Goal: Task Accomplishment & Management: Use online tool/utility

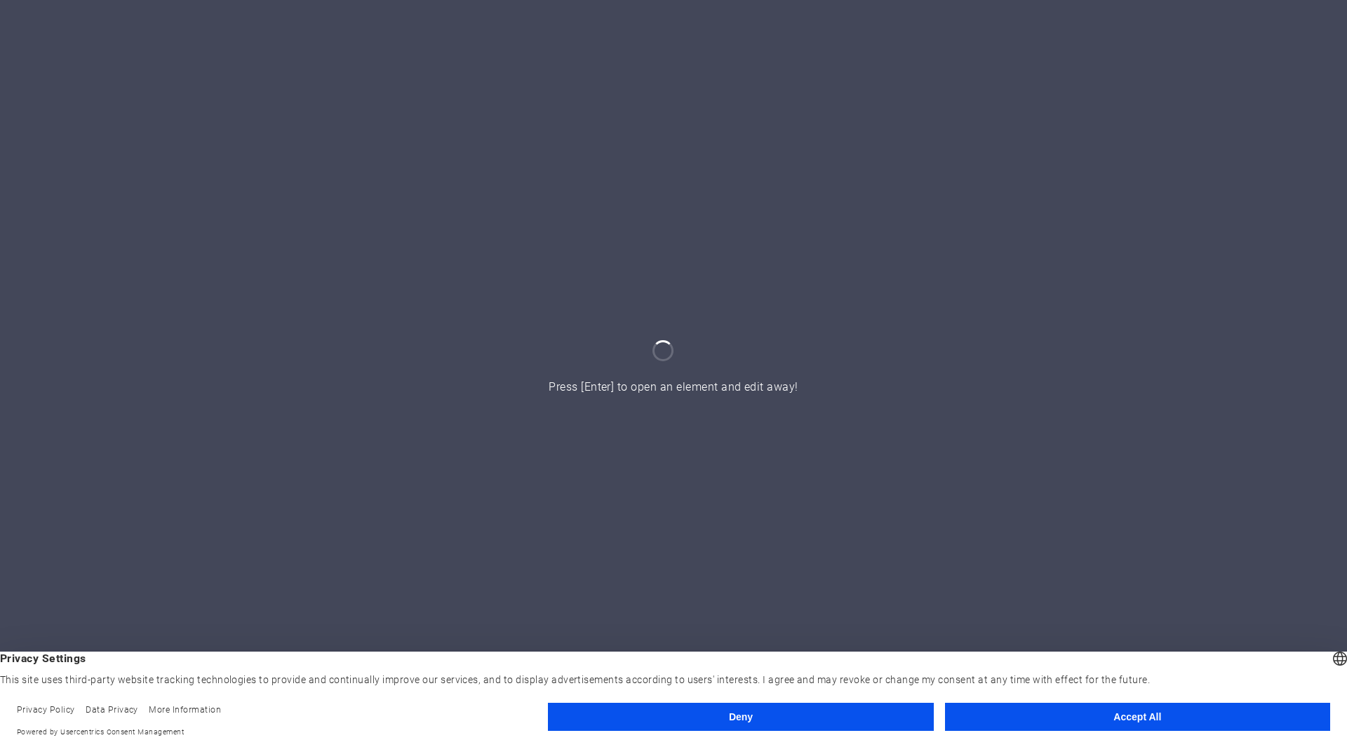
click at [816, 723] on button "Deny" at bounding box center [740, 717] width 385 height 28
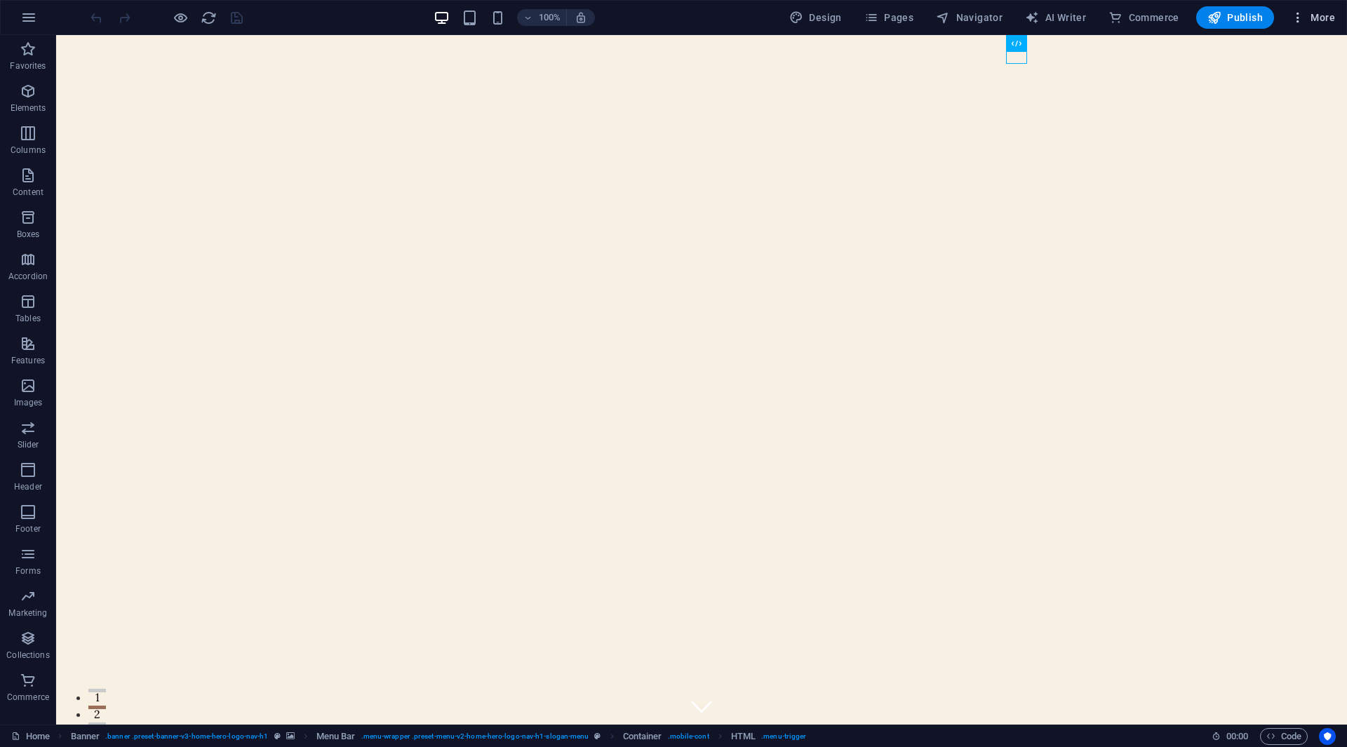
click at [1322, 16] on span "More" at bounding box center [1313, 18] width 44 height 14
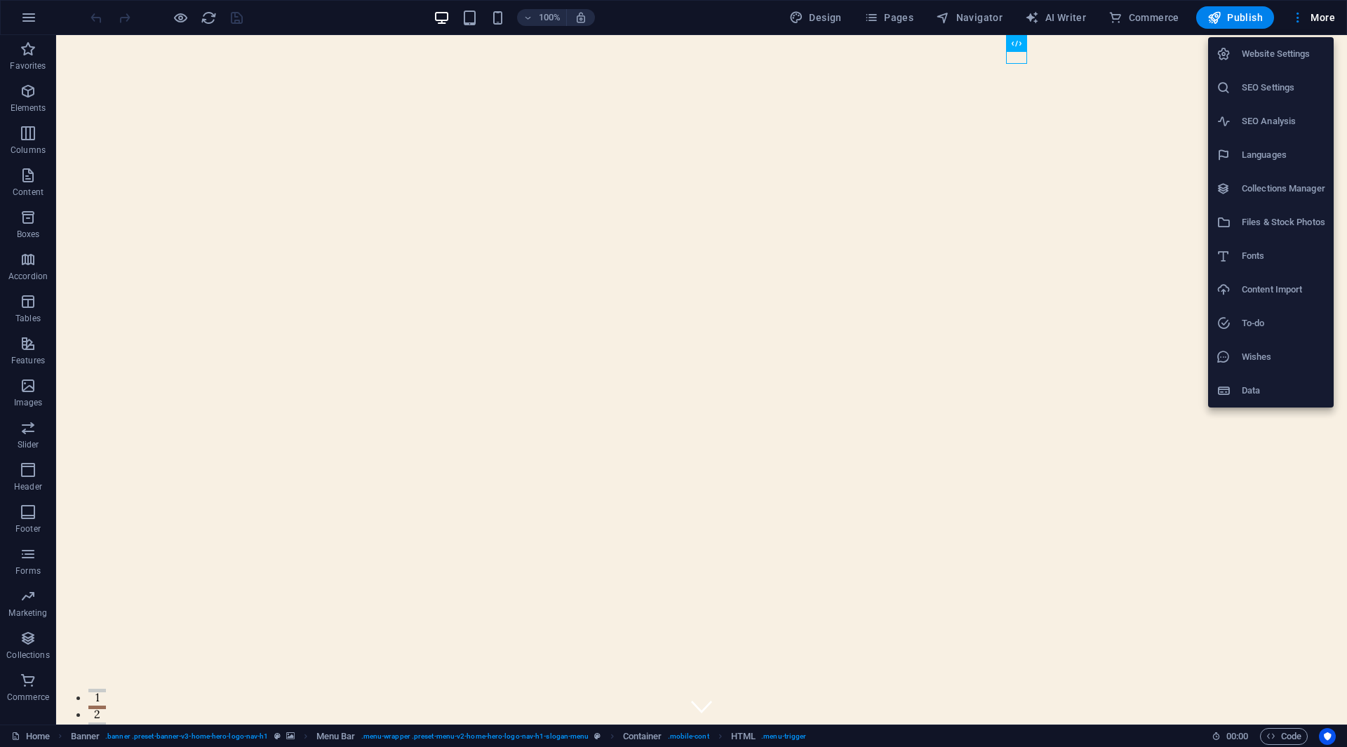
click at [1322, 18] on div at bounding box center [673, 373] width 1347 height 747
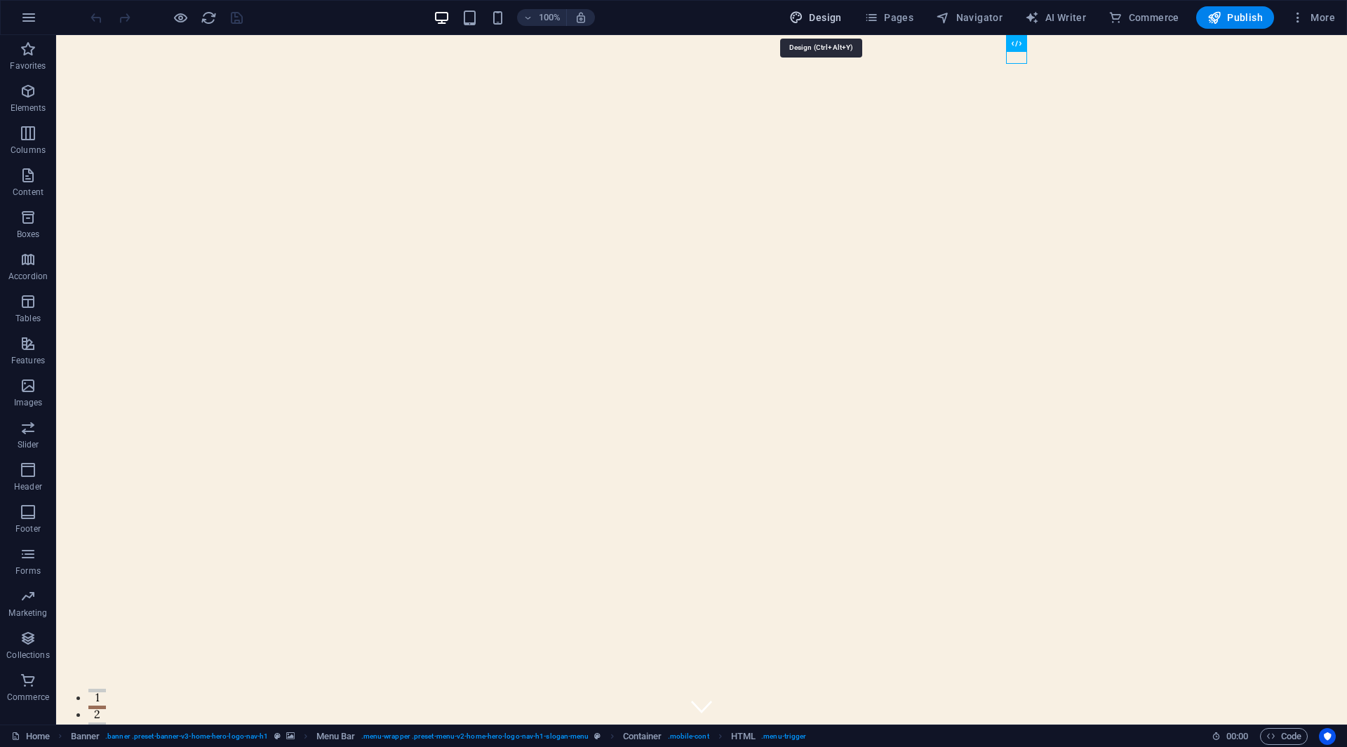
click at [810, 20] on span "Design" at bounding box center [815, 18] width 53 height 14
select select "px"
select select "200"
select select "px"
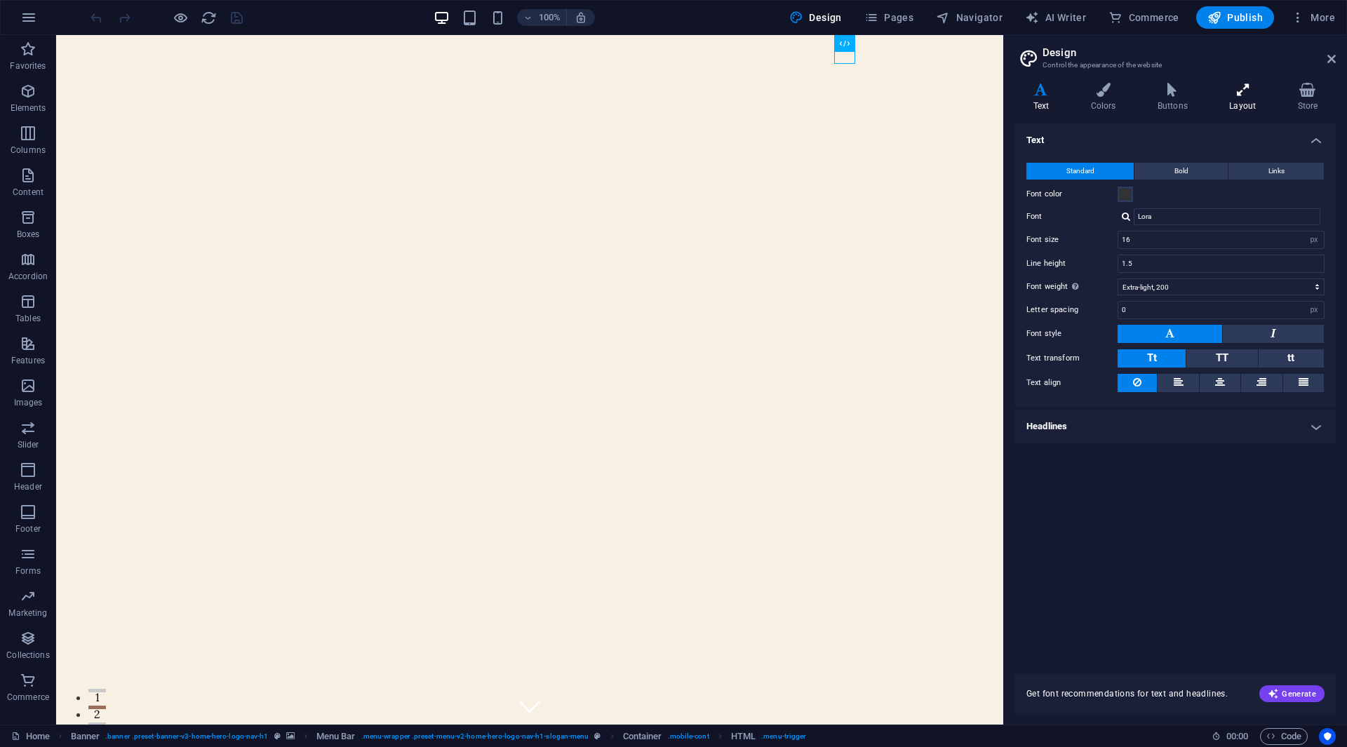
click at [1245, 100] on h4 "Layout" at bounding box center [1246, 97] width 68 height 29
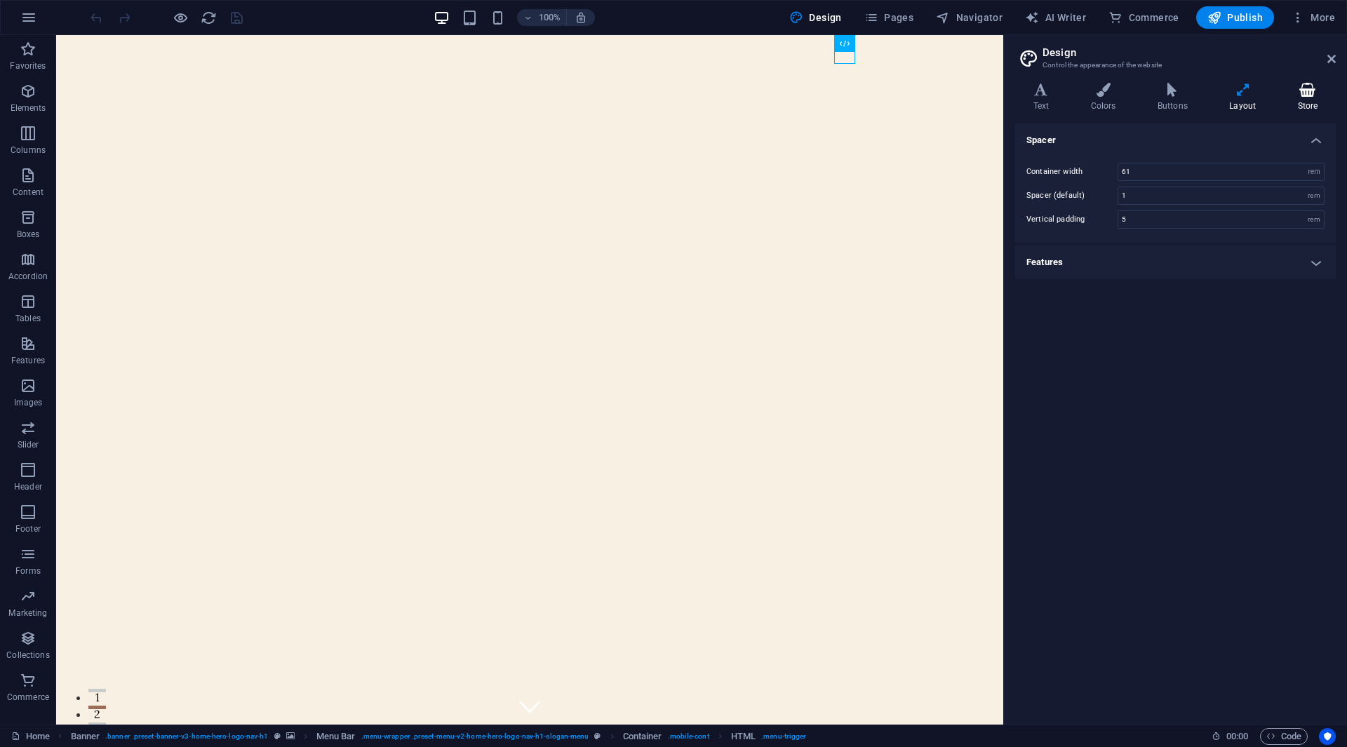
click at [1296, 100] on h4 "Store" at bounding box center [1308, 97] width 56 height 29
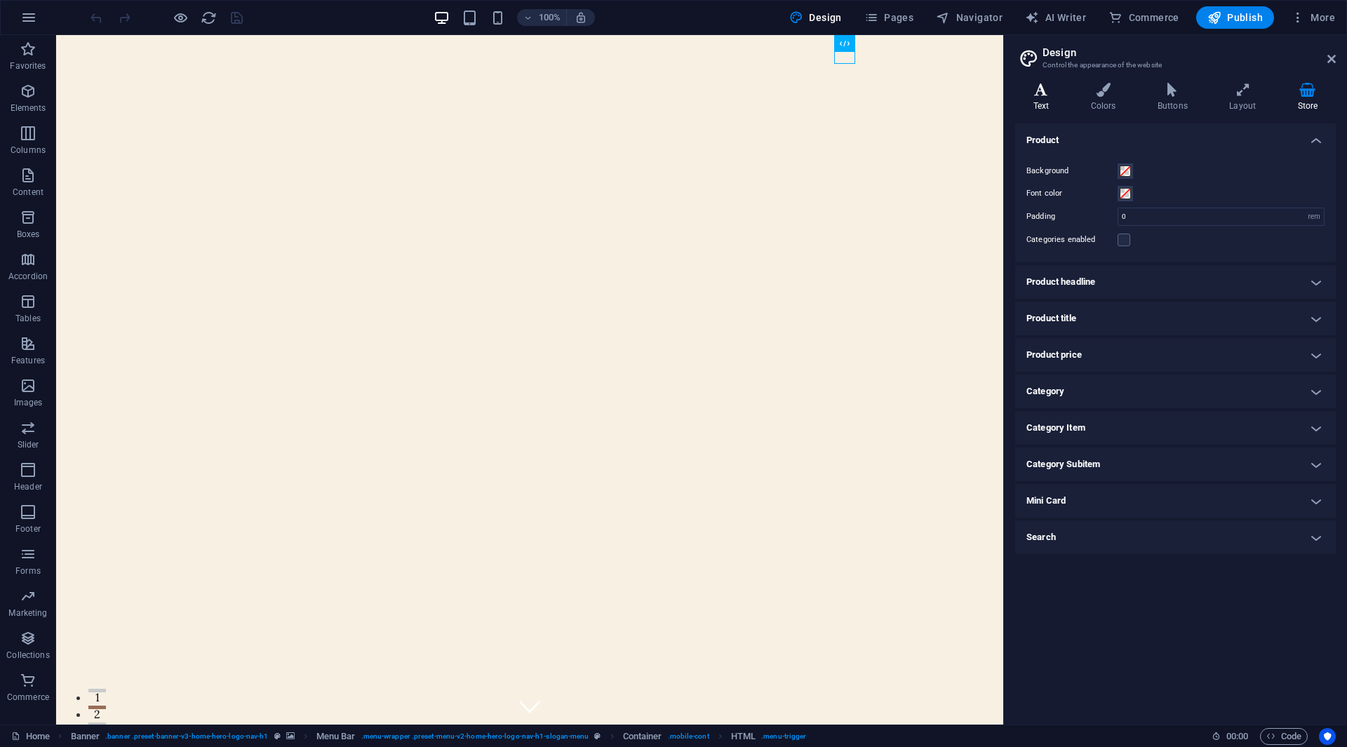
click at [1043, 93] on icon at bounding box center [1041, 90] width 52 height 14
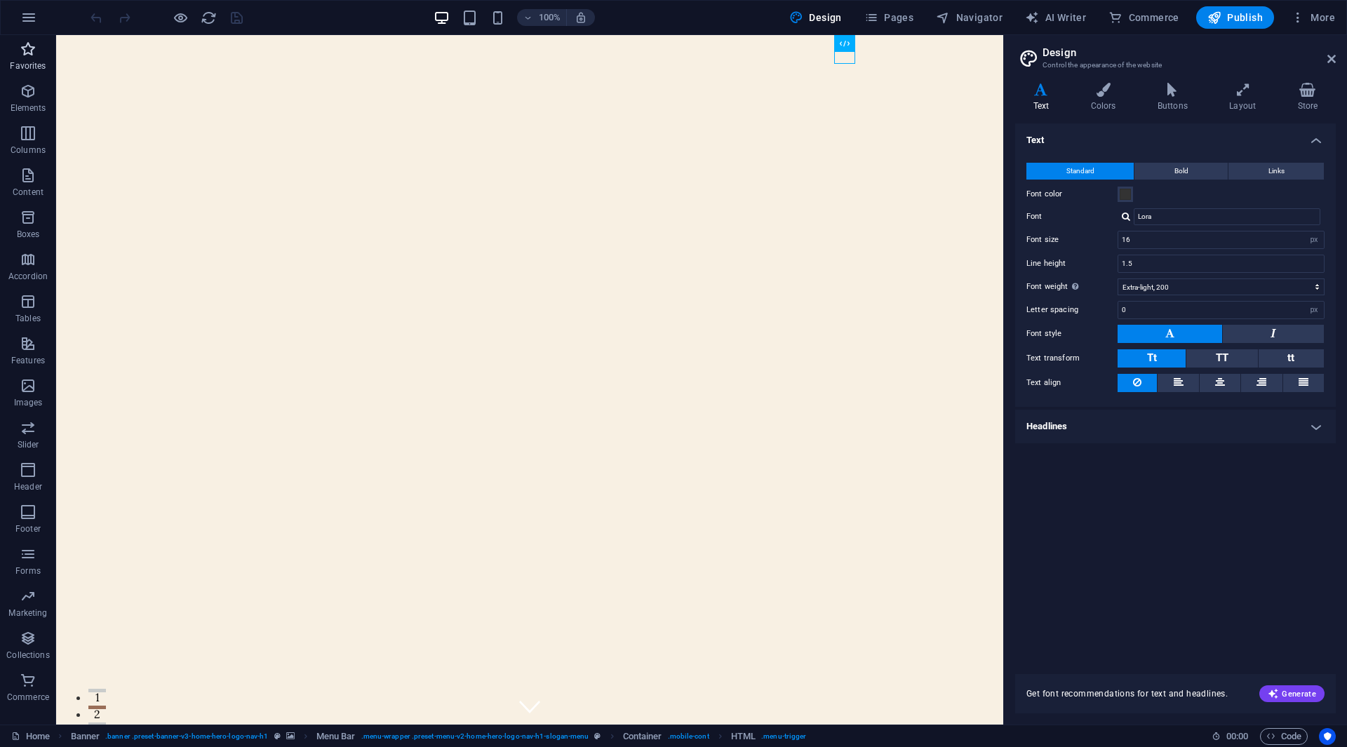
click at [34, 56] on icon "button" at bounding box center [28, 49] width 17 height 17
